Goal: Task Accomplishment & Management: Manage account settings

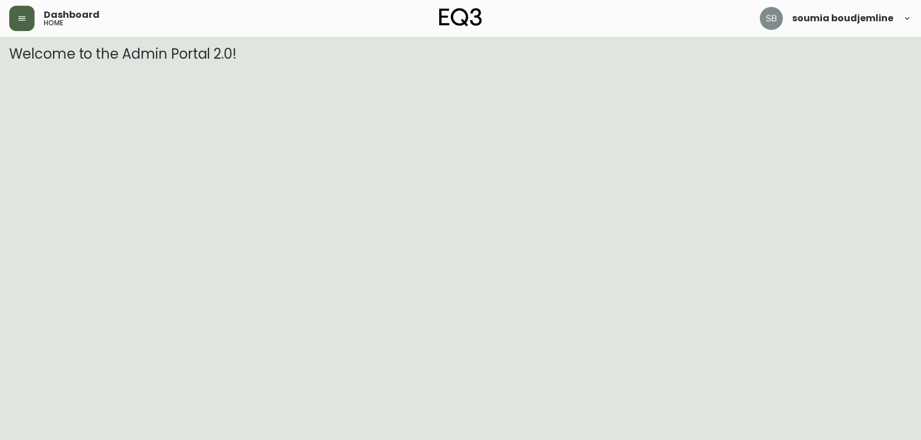
click at [31, 26] on button "button" at bounding box center [21, 18] width 25 height 25
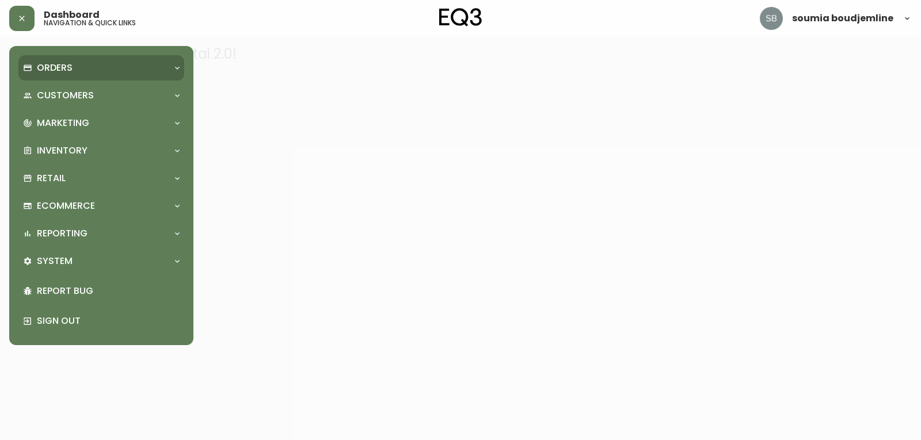
click at [61, 69] on p "Orders" at bounding box center [55, 68] width 36 height 13
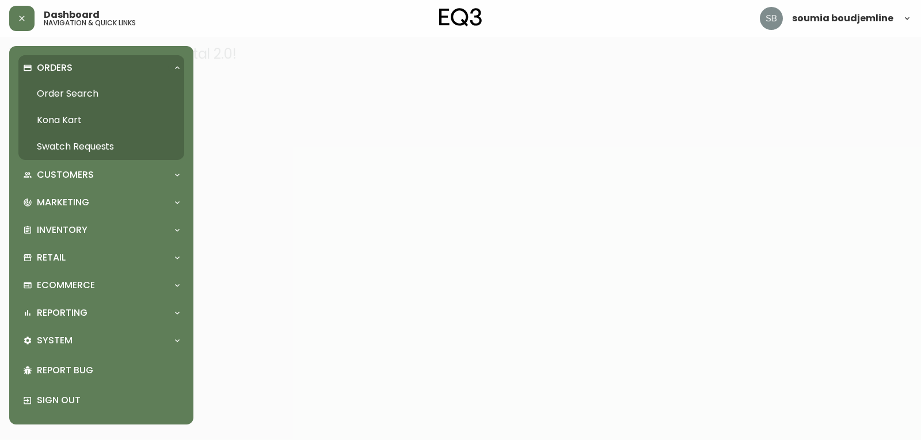
click at [75, 86] on link "Order Search" at bounding box center [101, 94] width 166 height 26
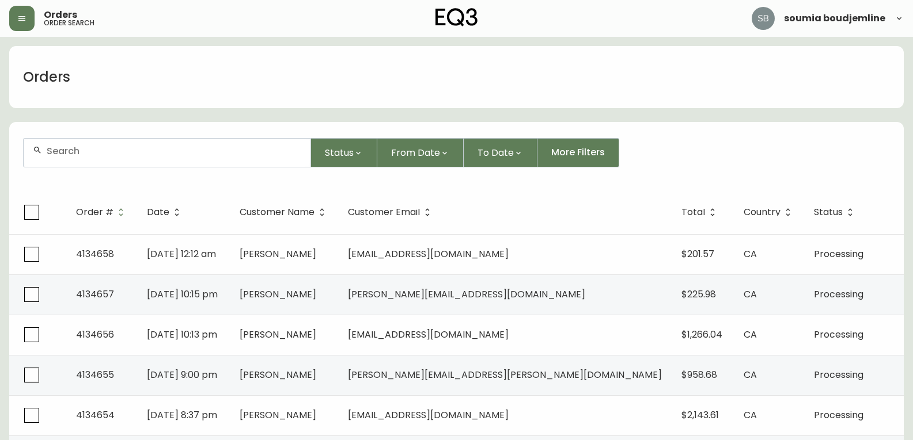
click at [98, 150] on input "text" at bounding box center [174, 151] width 255 height 11
type input "4134254"
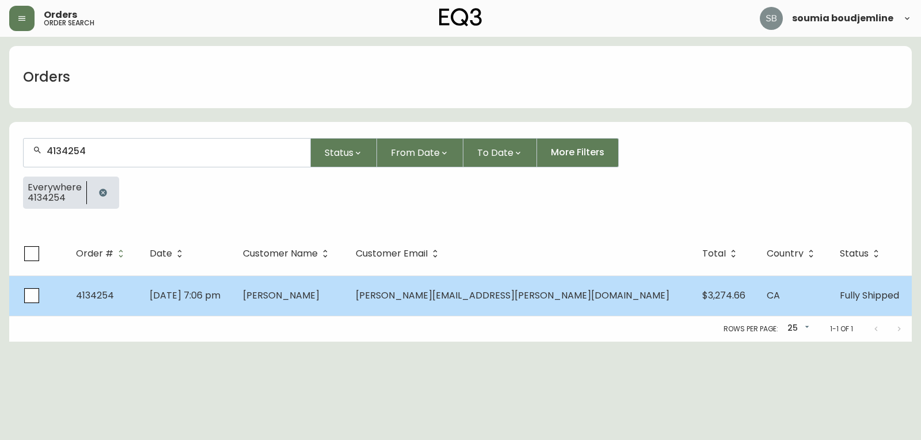
click at [320, 301] on span "[PERSON_NAME]" at bounding box center [281, 295] width 77 height 13
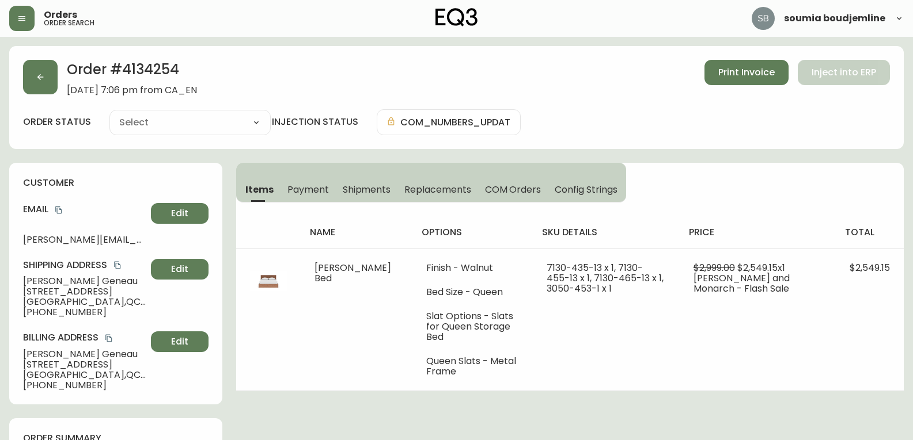
type input "Fully Shipped"
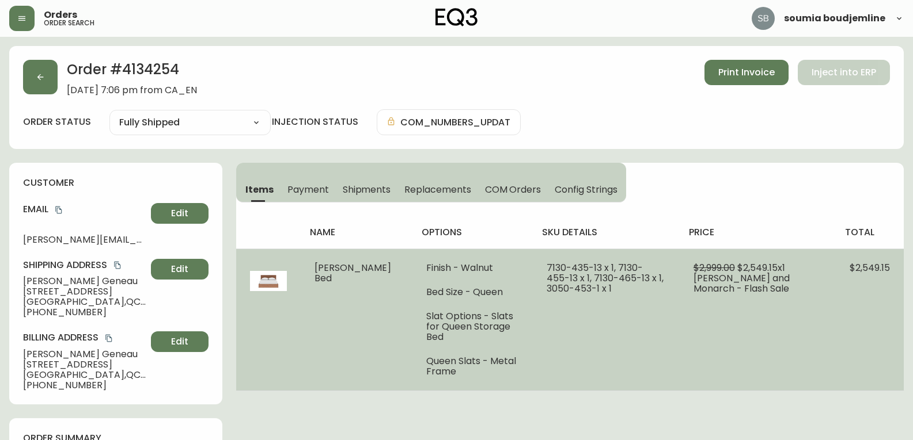
select select "FULLY_SHIPPED"
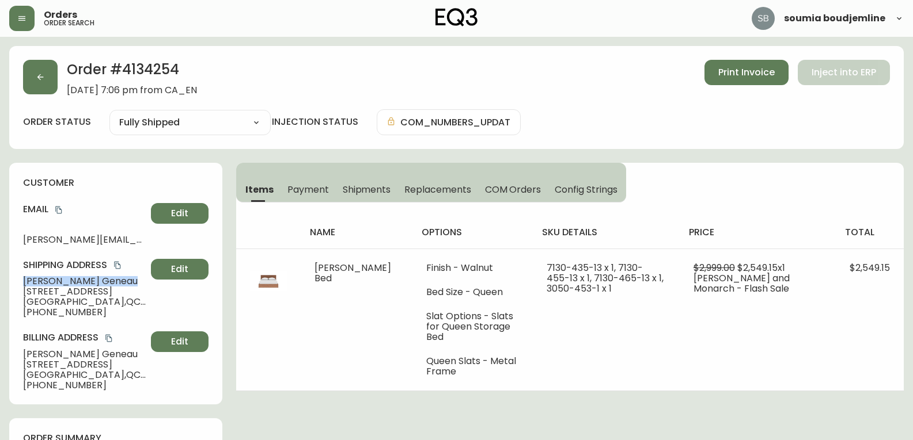
drag, startPoint x: 95, startPoint y: 279, endPoint x: 12, endPoint y: 275, distance: 83.0
click at [12, 275] on div "customer Email [PERSON_NAME][EMAIL_ADDRESS][PERSON_NAME][DOMAIN_NAME] Edit Ship…" at bounding box center [115, 284] width 213 height 242
copy span "[PERSON_NAME]"
drag, startPoint x: 22, startPoint y: 238, endPoint x: 176, endPoint y: 236, distance: 153.8
click at [176, 236] on div "customer Email [PERSON_NAME][EMAIL_ADDRESS][PERSON_NAME][DOMAIN_NAME] Edit Ship…" at bounding box center [115, 284] width 213 height 242
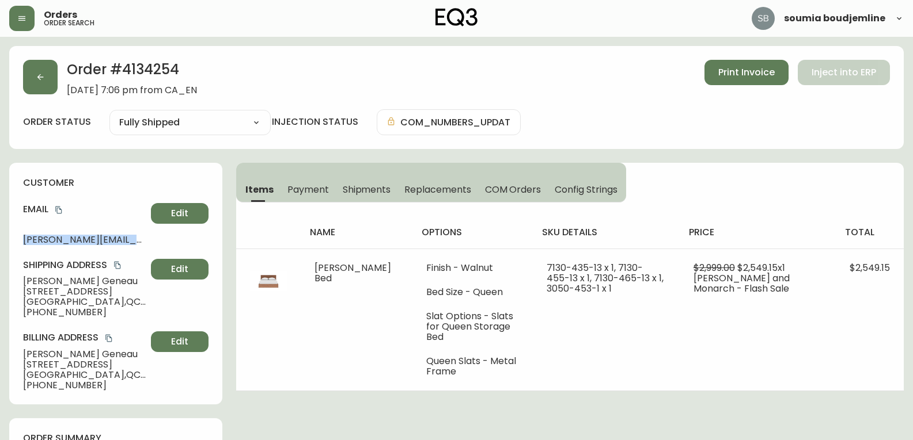
copy div "[PERSON_NAME][EMAIL_ADDRESS][PERSON_NAME][DOMAIN_NAME] Edit"
drag, startPoint x: 87, startPoint y: 309, endPoint x: 24, endPoint y: 309, distance: 62.8
click at [24, 309] on span "[PHONE_NUMBER]" at bounding box center [84, 312] width 123 height 10
copy span "[PHONE_NUMBER]"
drag, startPoint x: 151, startPoint y: 300, endPoint x: 15, endPoint y: 290, distance: 136.9
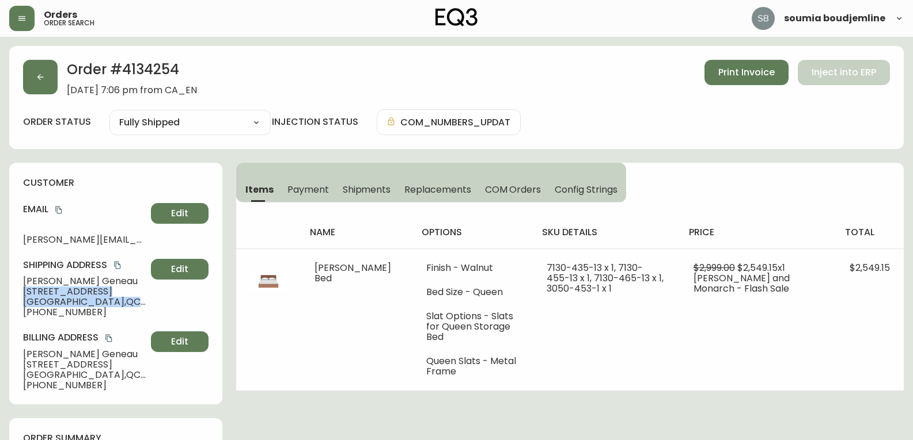
click at [15, 290] on div "customer Email [PERSON_NAME][EMAIL_ADDRESS][PERSON_NAME][DOMAIN_NAME] Edit Ship…" at bounding box center [115, 284] width 213 height 242
copy div "[STREET_ADDRESS]"
click at [376, 192] on span "Shipments" at bounding box center [367, 190] width 48 height 12
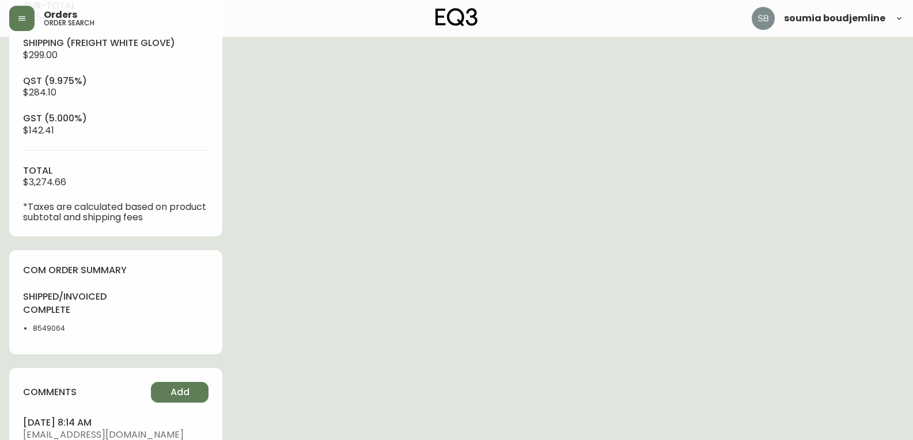
scroll to position [461, 0]
drag, startPoint x: 79, startPoint y: 322, endPoint x: 21, endPoint y: 324, distance: 58.8
click at [21, 324] on div "com order summary shipped/invoiced complete 8549064" at bounding box center [115, 301] width 213 height 104
copy li "8549064"
